Goal: Task Accomplishment & Management: Complete application form

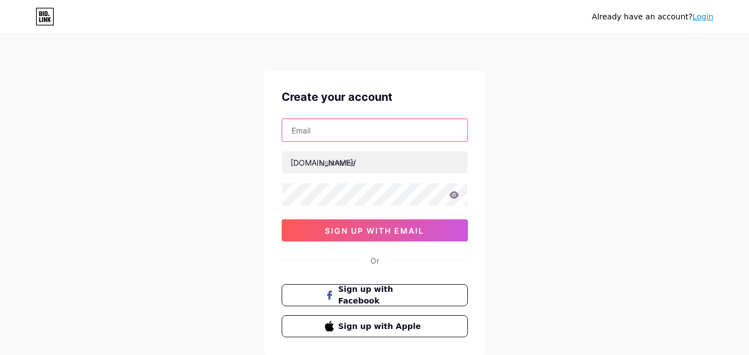
click at [355, 132] on input "text" at bounding box center [374, 130] width 185 height 22
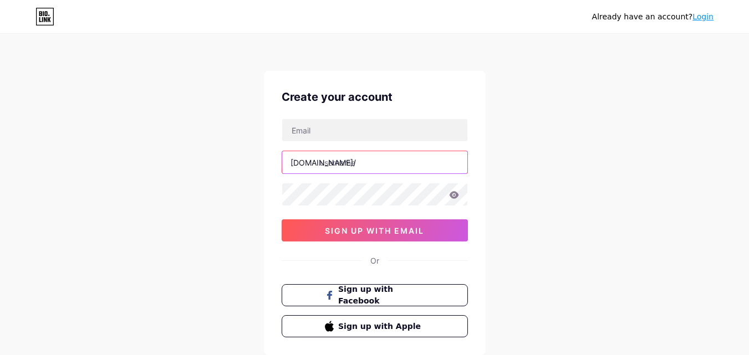
click at [357, 161] on input "text" at bounding box center [374, 162] width 185 height 22
paste input "lipovive"
type input "lipovive"
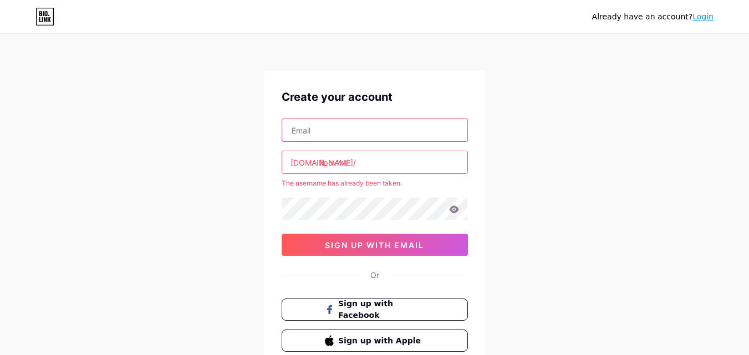
click at [304, 134] on input "text" at bounding box center [374, 130] width 185 height 22
paste input "Lipovive lipovivebuy@gmail.com"
type input "Lipovive lipovivebuy@gmail.com"
click at [365, 156] on input "lipovive" at bounding box center [374, 162] width 185 height 22
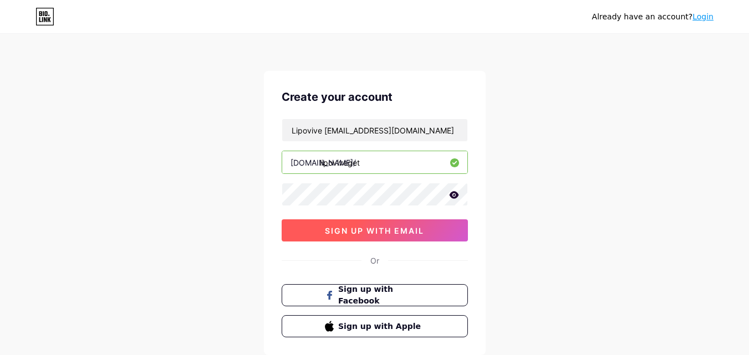
type input "lipoviveget"
click at [380, 237] on button "sign up with email" at bounding box center [375, 231] width 186 height 22
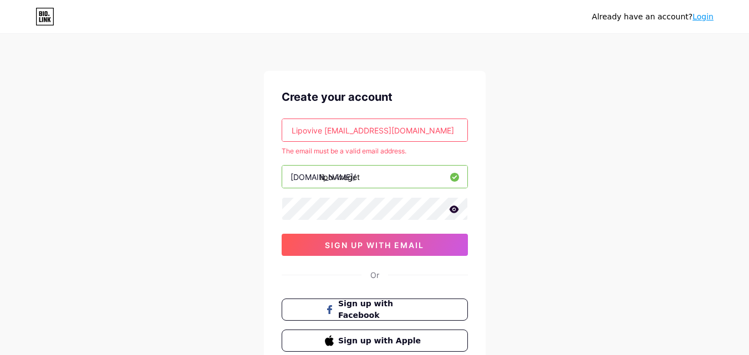
click at [424, 133] on input "Lipovive lipovivebuy@gmail.com" at bounding box center [374, 130] width 185 height 22
click at [352, 132] on input "Lipovive lipovivebuy@gmail.com" at bounding box center [374, 130] width 185 height 22
click at [703, 17] on link "Login" at bounding box center [703, 16] width 21 height 9
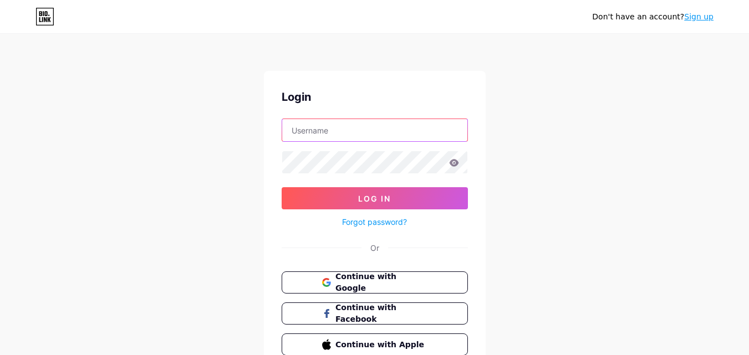
click at [327, 138] on input "text" at bounding box center [374, 130] width 185 height 22
paste input "Lipovive"
click at [313, 149] on form "Lipoviveget Log In Forgot password?" at bounding box center [375, 174] width 186 height 110
click at [342, 130] on input "Lipoviveget" at bounding box center [374, 130] width 185 height 22
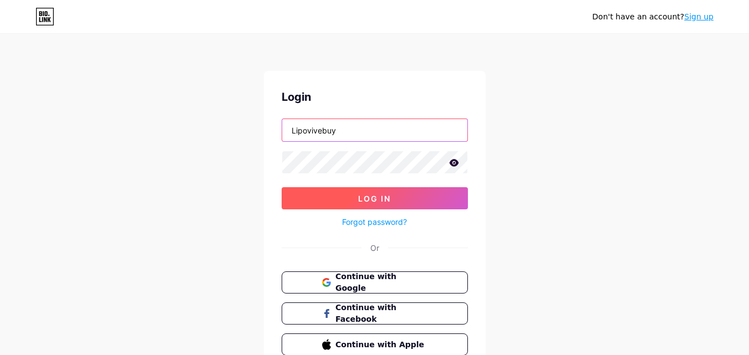
type input "Lipovivebuy"
click at [348, 196] on button "Log In" at bounding box center [375, 198] width 186 height 22
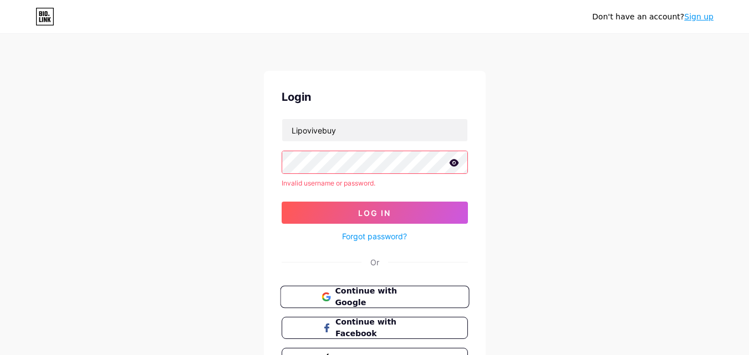
click at [367, 296] on span "Continue with Google" at bounding box center [381, 298] width 93 height 24
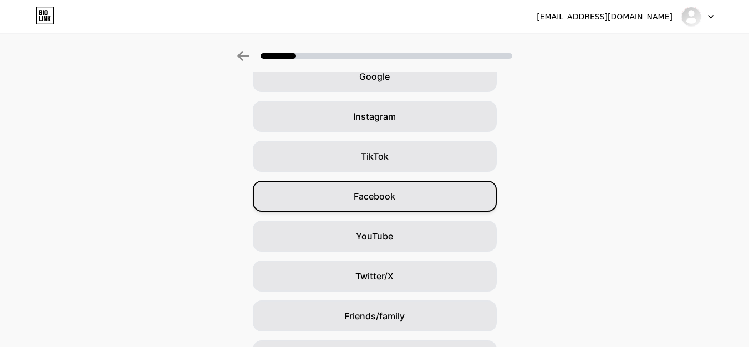
scroll to position [131, 0]
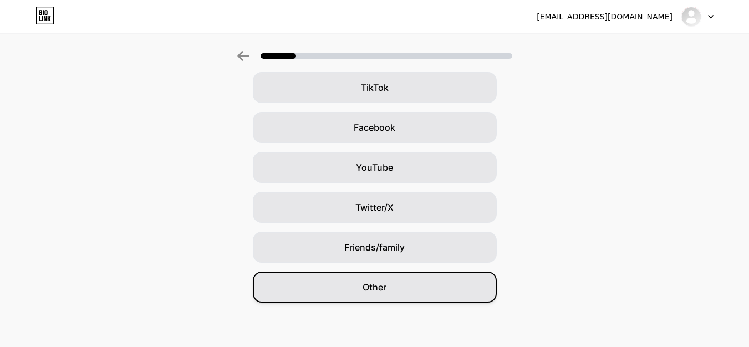
click at [388, 295] on div "Other" at bounding box center [375, 287] width 244 height 31
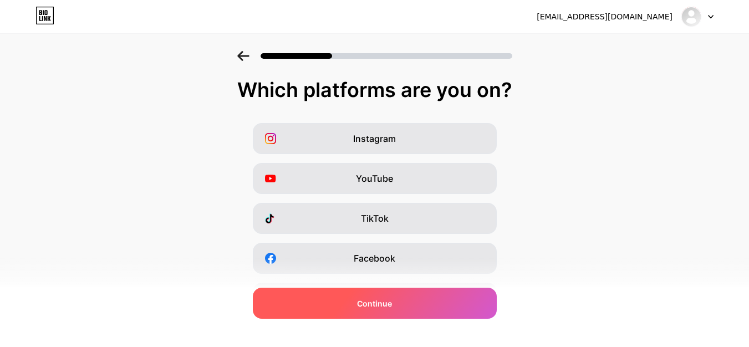
click at [385, 307] on span "Continue" at bounding box center [374, 304] width 35 height 12
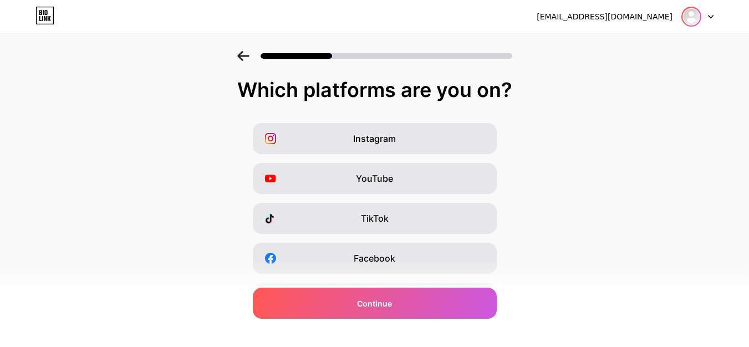
click at [692, 16] on img at bounding box center [692, 17] width 18 height 18
click at [715, 18] on div "[EMAIL_ADDRESS][DOMAIN_NAME] Logout" at bounding box center [374, 17] width 749 height 20
click at [712, 16] on icon at bounding box center [711, 17] width 4 height 3
click at [621, 22] on div "[EMAIL_ADDRESS][DOMAIN_NAME]" at bounding box center [605, 17] width 136 height 12
click at [622, 20] on div "[EMAIL_ADDRESS][DOMAIN_NAME]" at bounding box center [605, 17] width 136 height 12
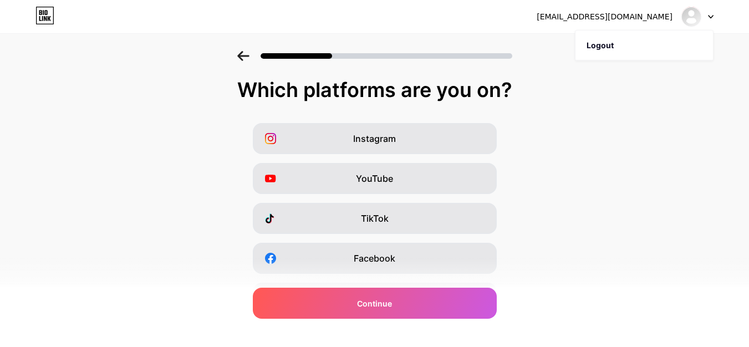
click at [653, 20] on div "[EMAIL_ADDRESS][DOMAIN_NAME]" at bounding box center [605, 17] width 136 height 12
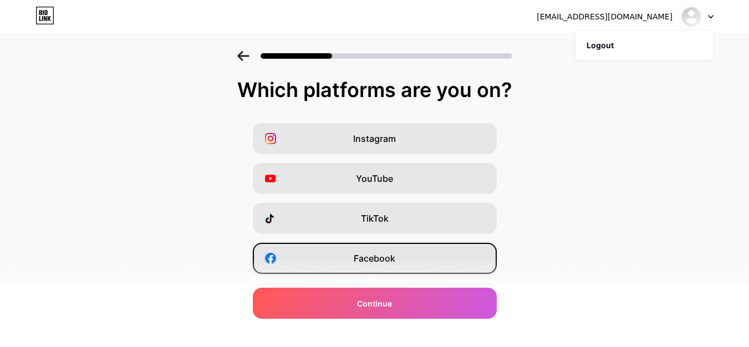
click at [420, 247] on div "Facebook" at bounding box center [375, 258] width 244 height 31
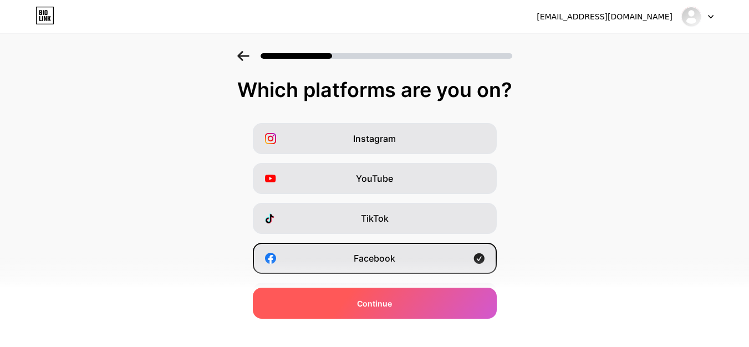
click at [384, 306] on span "Continue" at bounding box center [374, 304] width 35 height 12
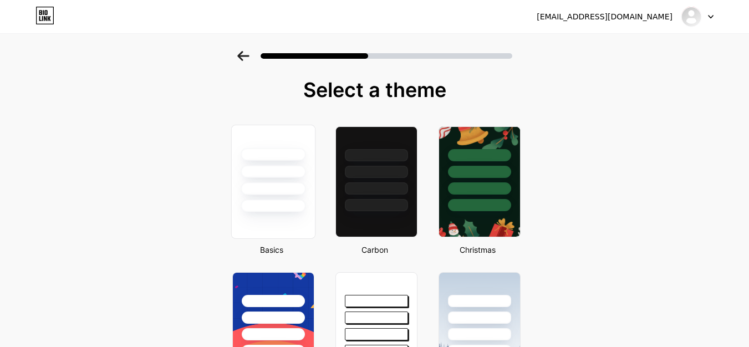
click at [314, 197] on div at bounding box center [272, 168] width 83 height 87
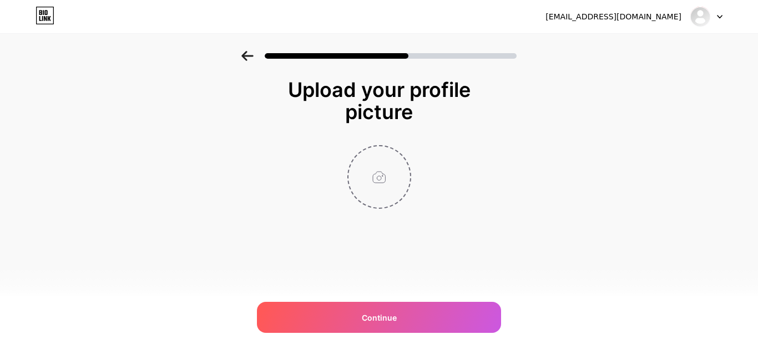
click at [387, 184] on input "file" at bounding box center [379, 177] width 62 height 62
type input "C:\fakepath\images (4).jpg"
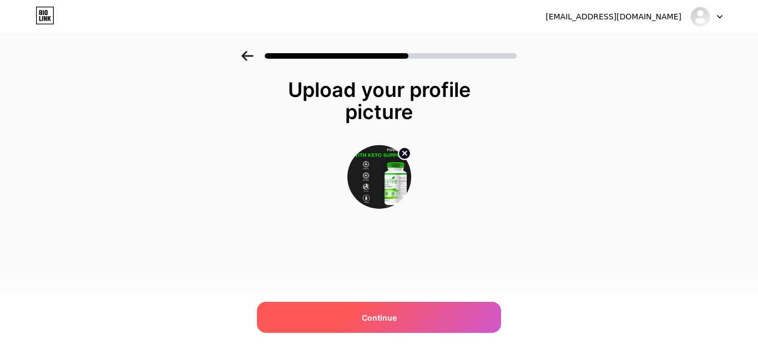
drag, startPoint x: 394, startPoint y: 325, endPoint x: 399, endPoint y: 318, distance: 8.7
click at [399, 319] on div "Continue" at bounding box center [379, 317] width 244 height 31
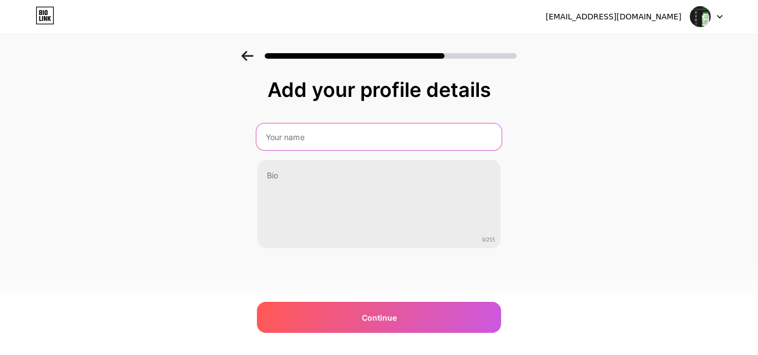
click at [271, 129] on input "text" at bounding box center [378, 137] width 245 height 27
paste input "LipoviveReviews"
type input "LipoviveReviews"
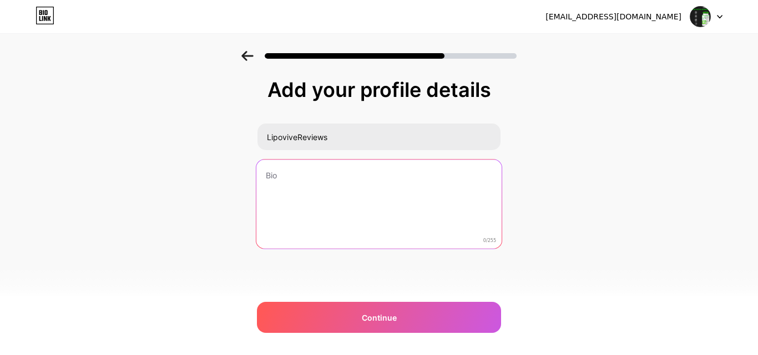
click at [285, 181] on textarea at bounding box center [378, 205] width 245 height 90
paste textarea "Lipovive is a natural dietary supplement designed to promote weight management,…"
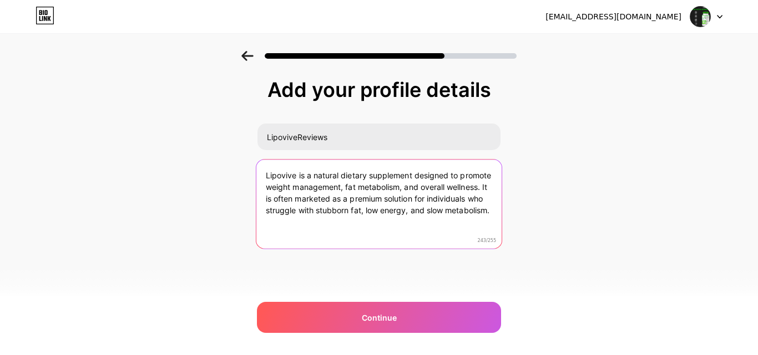
paste textarea "Official:- h"
drag, startPoint x: 299, startPoint y: 197, endPoint x: 333, endPoint y: 240, distance: 54.0
click at [333, 240] on textarea "Lipovive is a natural dietary supplement designed to promote weight management,…" at bounding box center [378, 205] width 245 height 90
paste textarea "Official:- [URL][DOMAIN_NAME] Facebook:-[URL][DOMAIN_NAME] [URL][DOMAIN_NAME]"
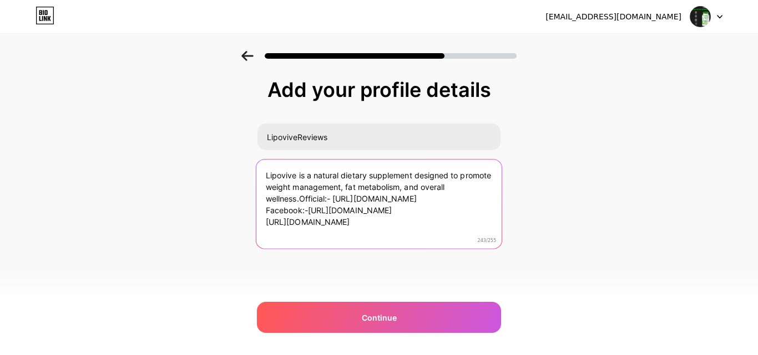
click at [298, 196] on textarea "Lipovive is a natural dietary supplement designed to promote weight management,…" at bounding box center [378, 205] width 245 height 90
click at [301, 199] on textarea "Lipovive is a natural dietary supplement designed to promote weight management,…" at bounding box center [378, 205] width 245 height 90
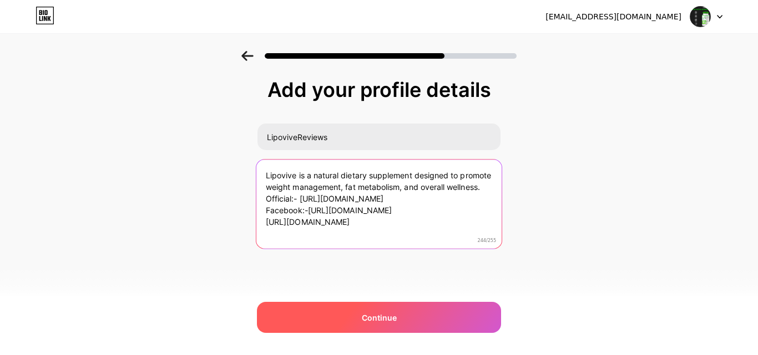
type textarea "Lipovive is a natural dietary supplement designed to promote weight management,…"
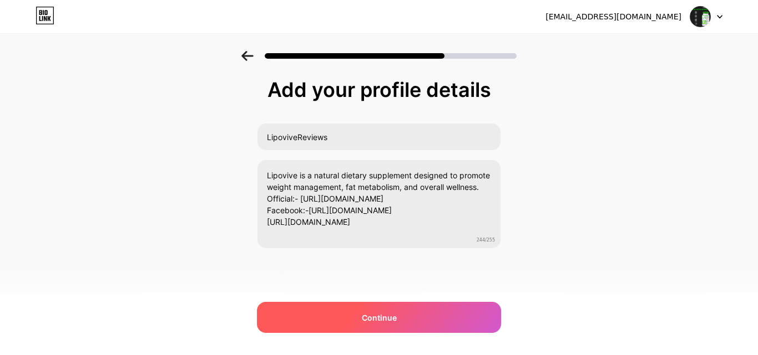
click at [358, 313] on div "Continue" at bounding box center [379, 317] width 244 height 31
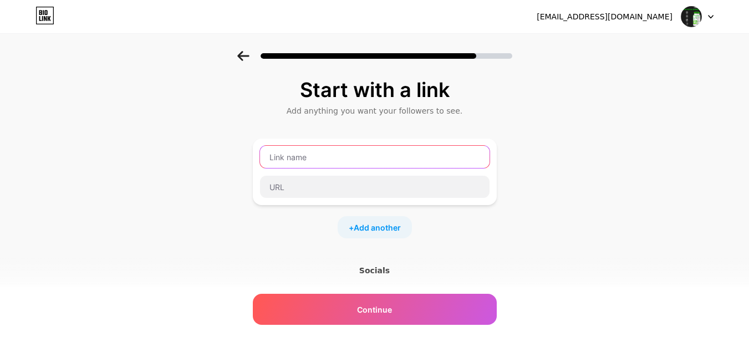
click at [308, 163] on input "text" at bounding box center [375, 157] width 230 height 22
paste input "Lipovive"
type input "Lipovive"
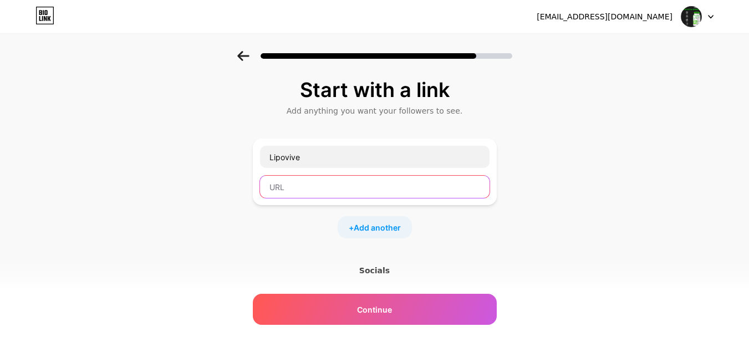
click at [281, 187] on input "text" at bounding box center [375, 187] width 230 height 22
paste input "[URL][DOMAIN_NAME]"
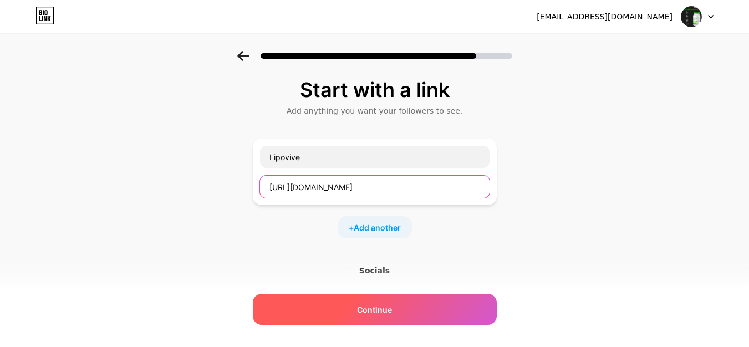
type input "[URL][DOMAIN_NAME]"
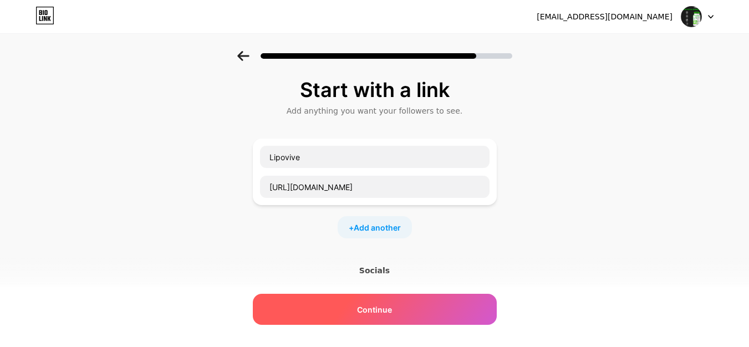
click at [392, 312] on span "Continue" at bounding box center [374, 310] width 35 height 12
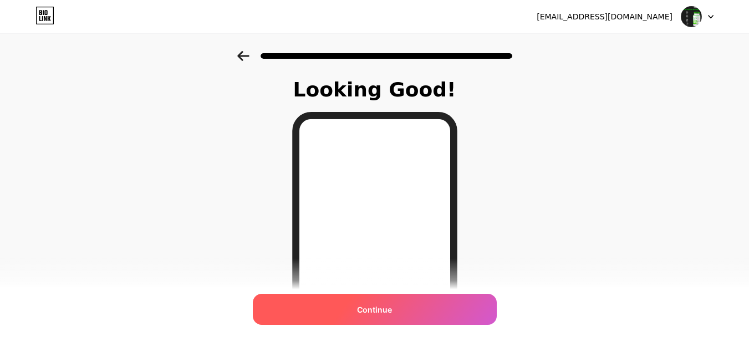
click at [392, 309] on span "Continue" at bounding box center [374, 310] width 35 height 12
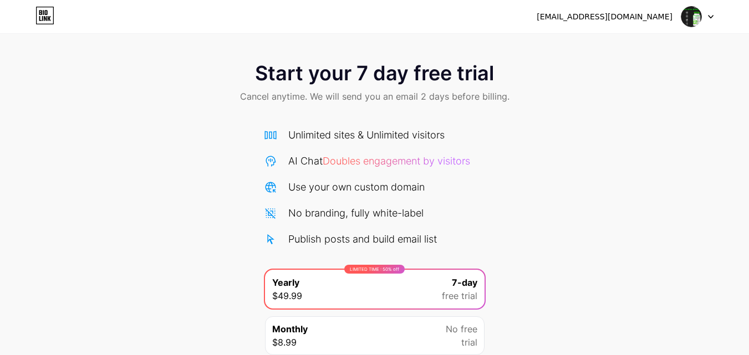
scroll to position [91, 0]
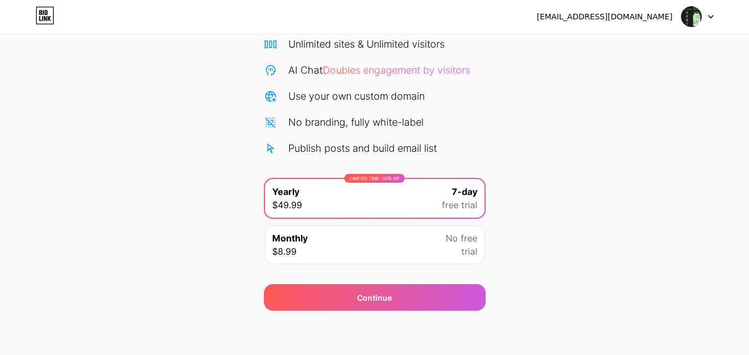
click at [696, 19] on img at bounding box center [691, 16] width 21 height 21
click at [616, 18] on div "[EMAIL_ADDRESS][DOMAIN_NAME]" at bounding box center [605, 17] width 136 height 12
click at [473, 239] on span "No free" at bounding box center [462, 238] width 32 height 13
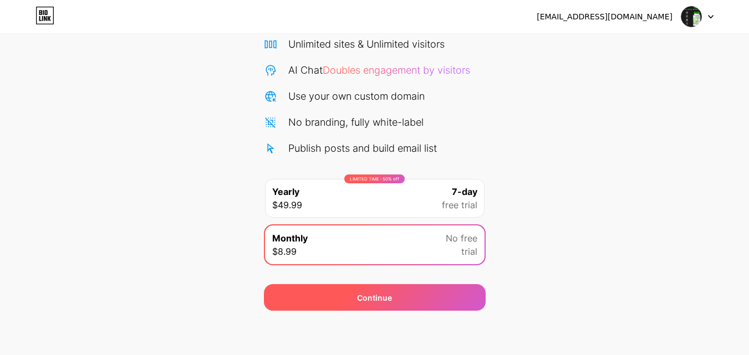
click at [426, 294] on div "Continue" at bounding box center [375, 298] width 222 height 27
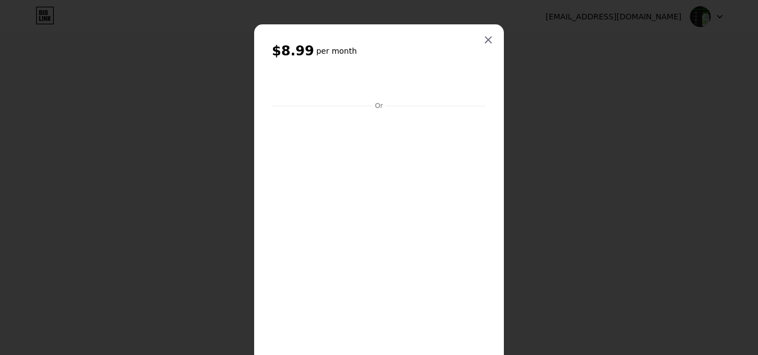
drag, startPoint x: 461, startPoint y: 28, endPoint x: 466, endPoint y: 33, distance: 6.7
click at [461, 28] on div "$8.99 per month Or Subscribe" at bounding box center [379, 217] width 250 height 387
